Goal: Task Accomplishment & Management: Manage account settings

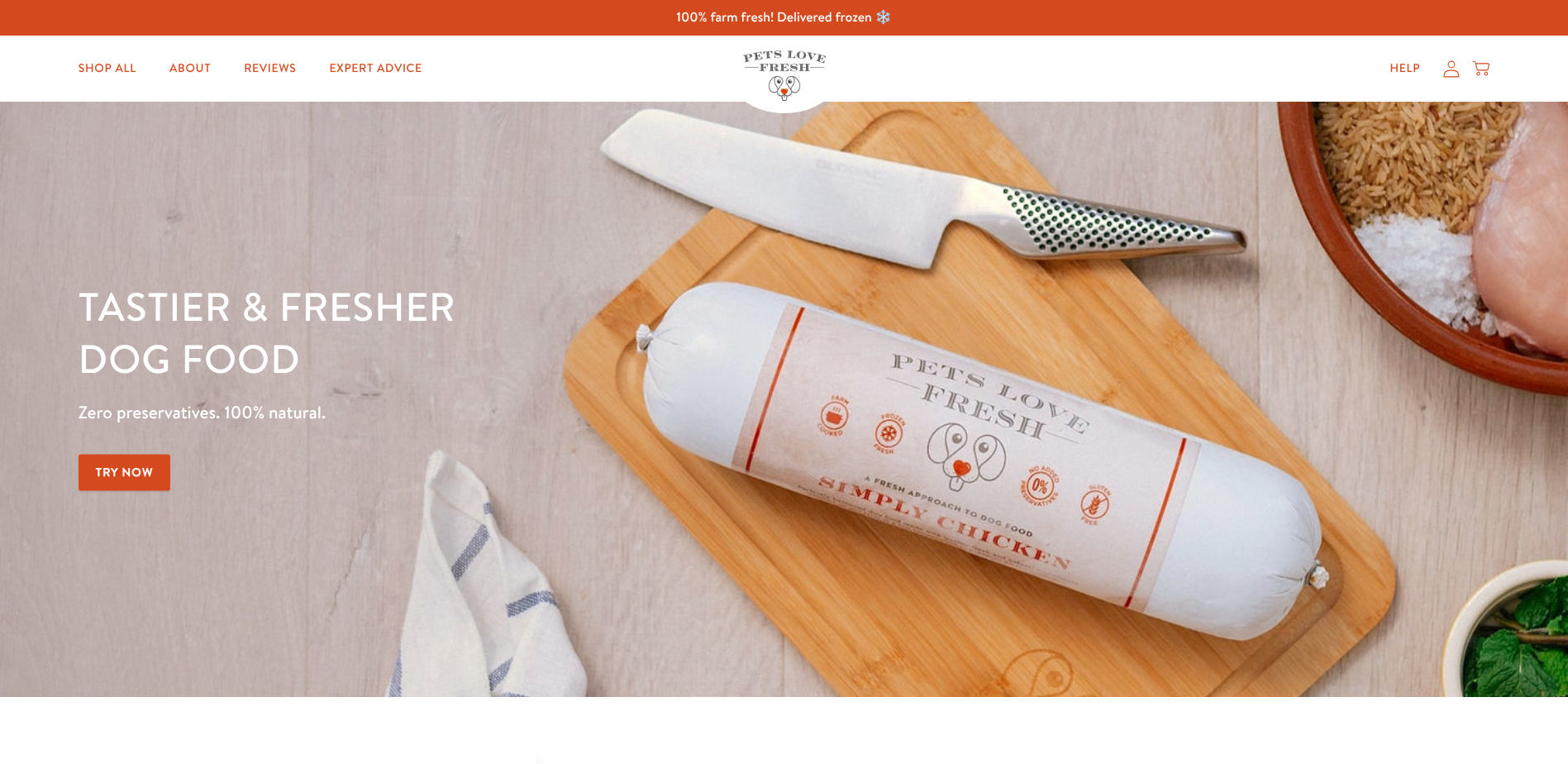
click at [1453, 71] on icon at bounding box center [1452, 68] width 16 height 17
